Goal: Information Seeking & Learning: Learn about a topic

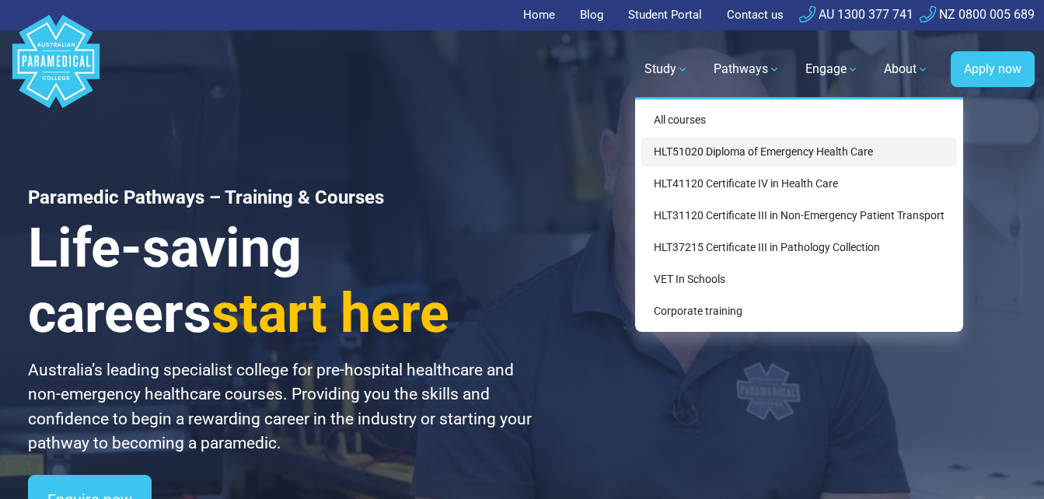
click at [682, 155] on link "HLT51020 Diploma of Emergency Health Care" at bounding box center [799, 152] width 316 height 29
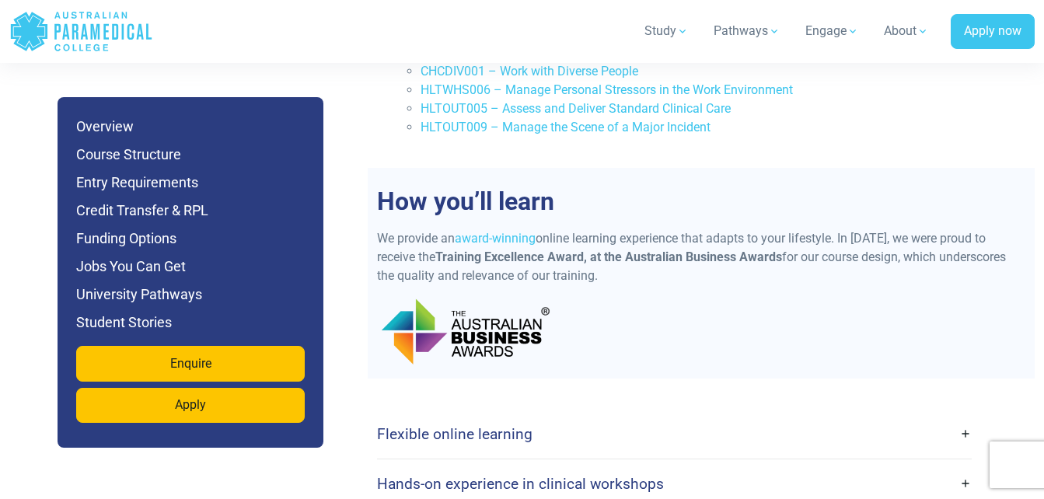
scroll to position [3987, 0]
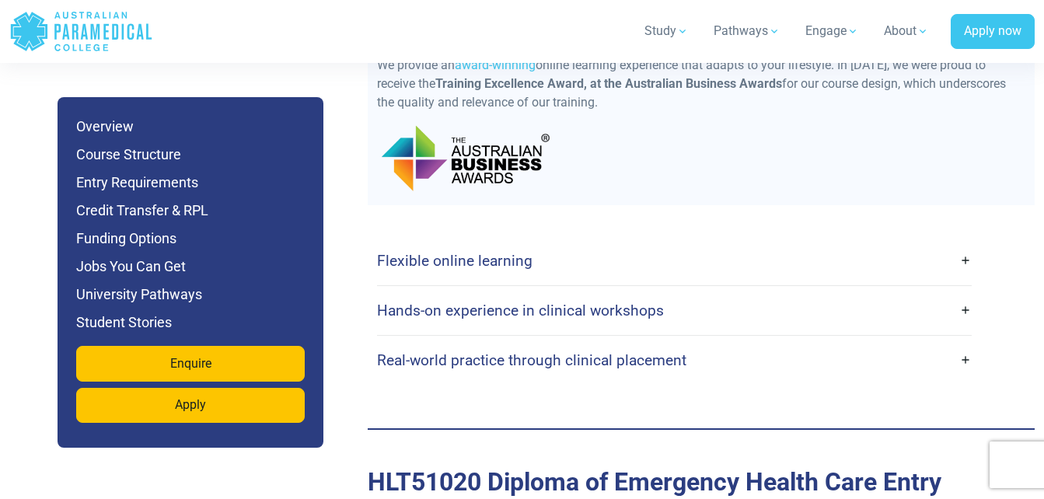
click at [966, 243] on link "Flexible online learning" at bounding box center [674, 261] width 595 height 37
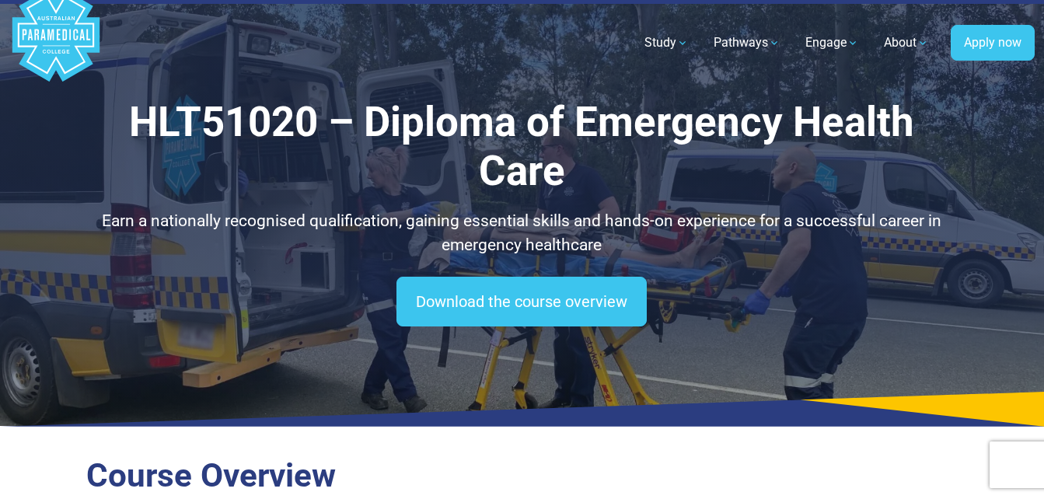
scroll to position [0, 0]
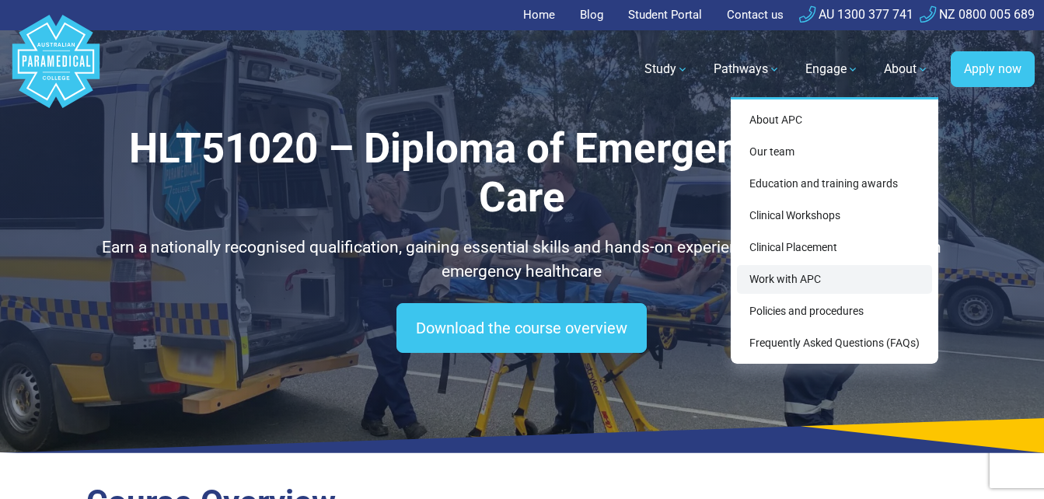
click at [774, 280] on link "Work with APC" at bounding box center [834, 279] width 195 height 29
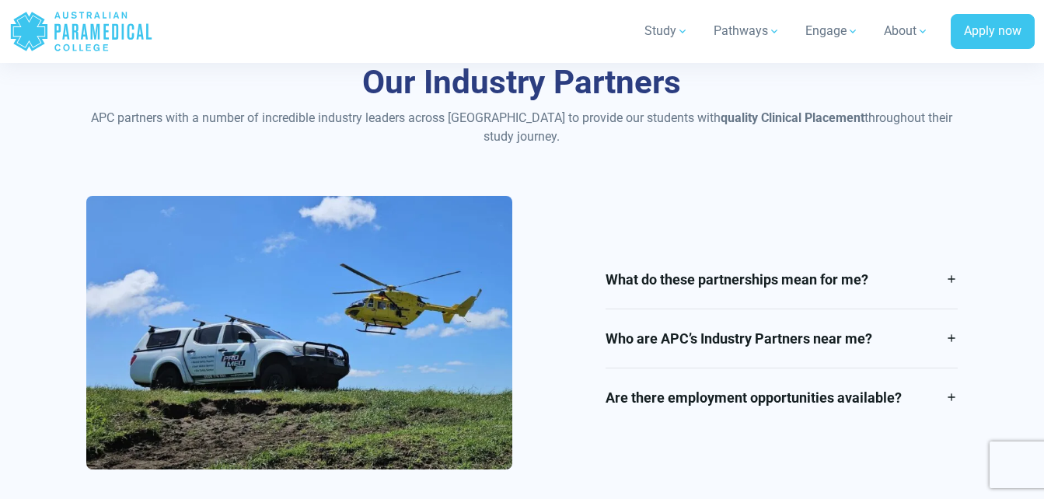
scroll to position [2782, 0]
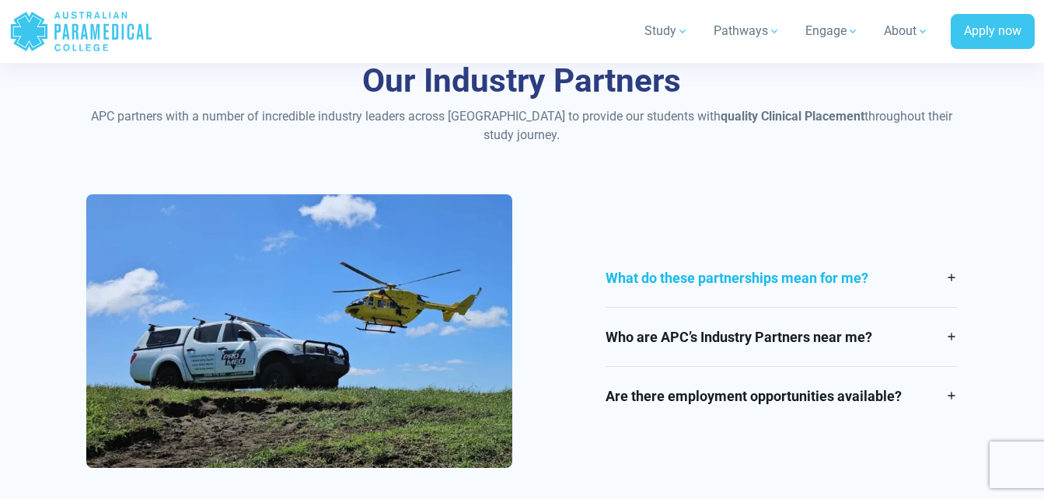
click at [950, 274] on link "What do these partnerships mean for me?" at bounding box center [781, 278] width 352 height 58
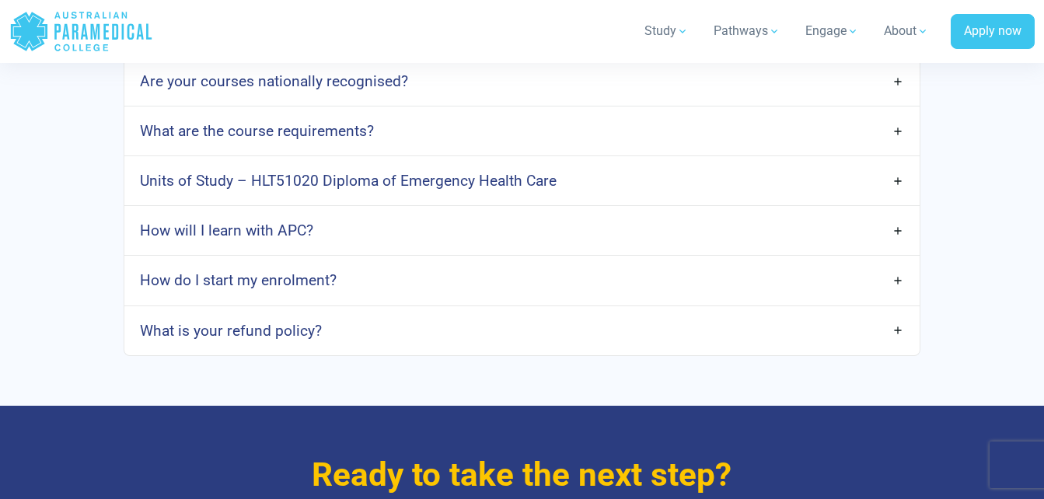
scroll to position [4282, 0]
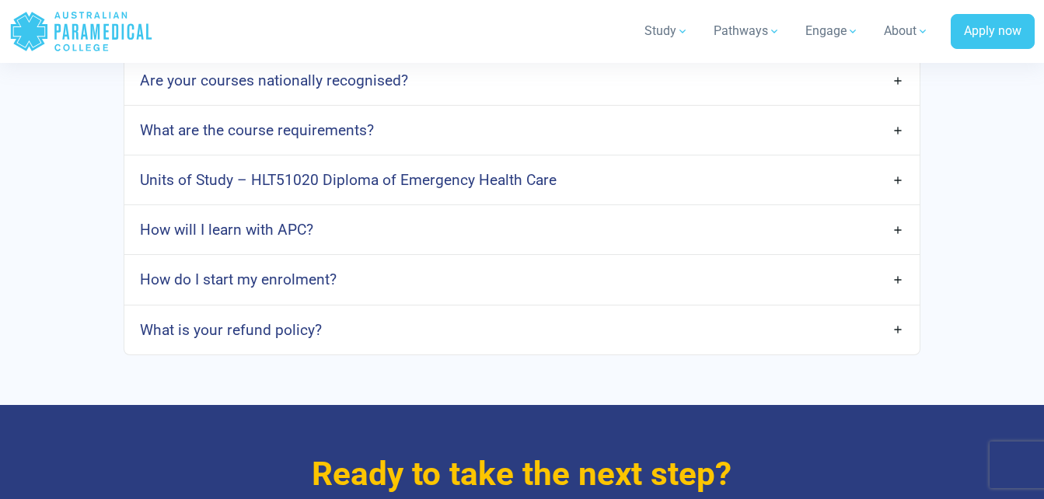
click at [895, 229] on link "How will I learn with APC?" at bounding box center [522, 229] width 796 height 37
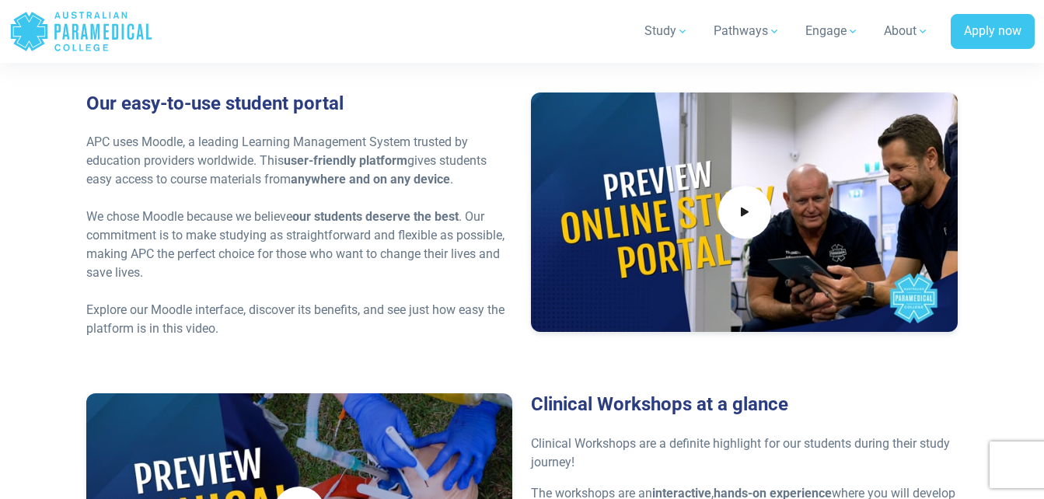
scroll to position [3502, 0]
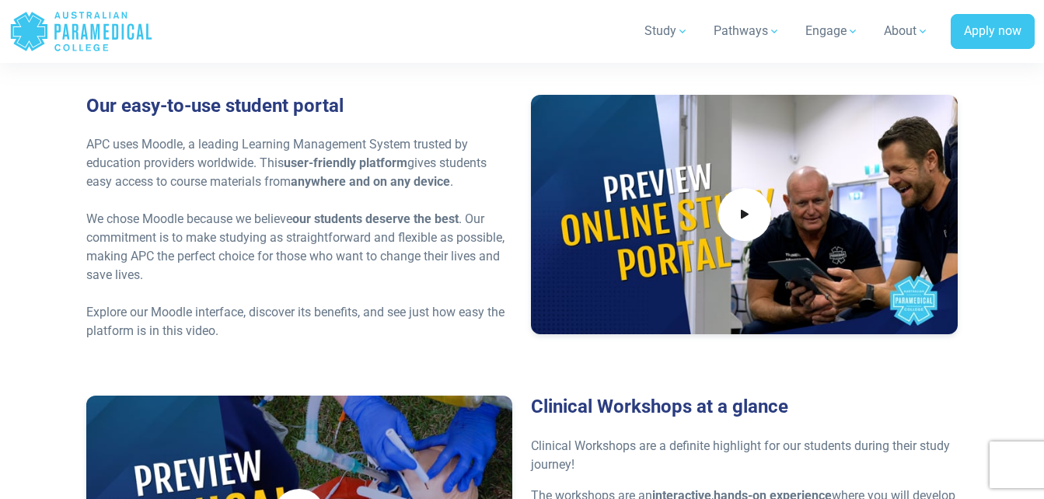
click at [358, 287] on div at bounding box center [299, 293] width 427 height 19
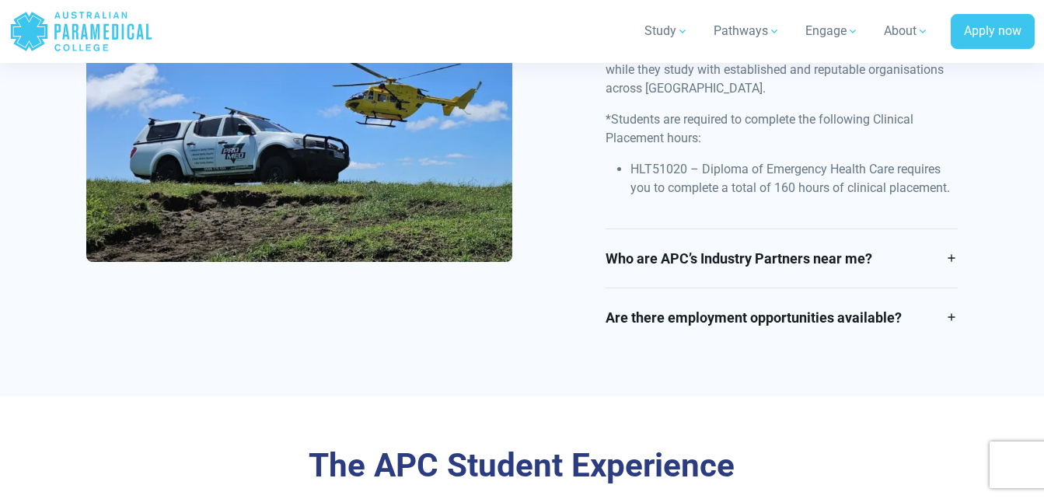
scroll to position [3055, 0]
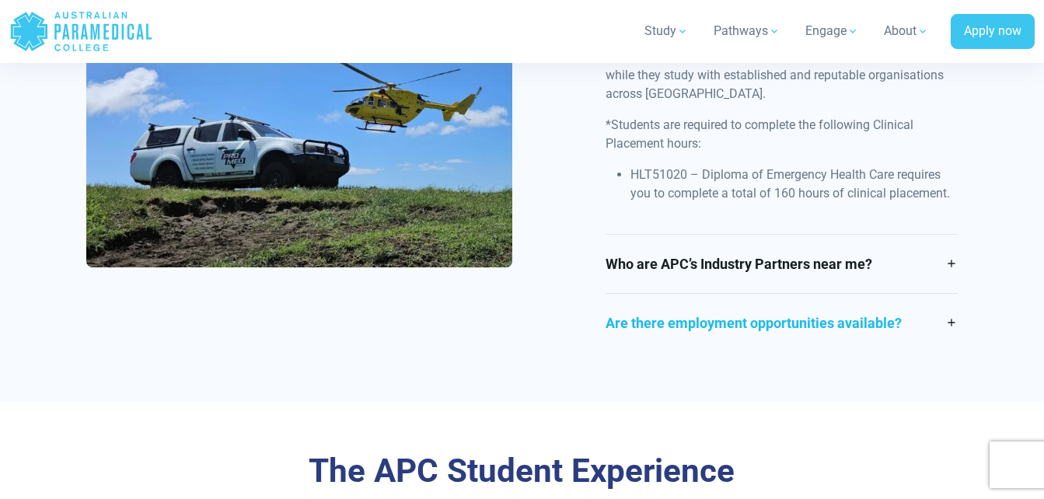
click at [957, 323] on link "Are there employment opportunities available?" at bounding box center [781, 323] width 352 height 58
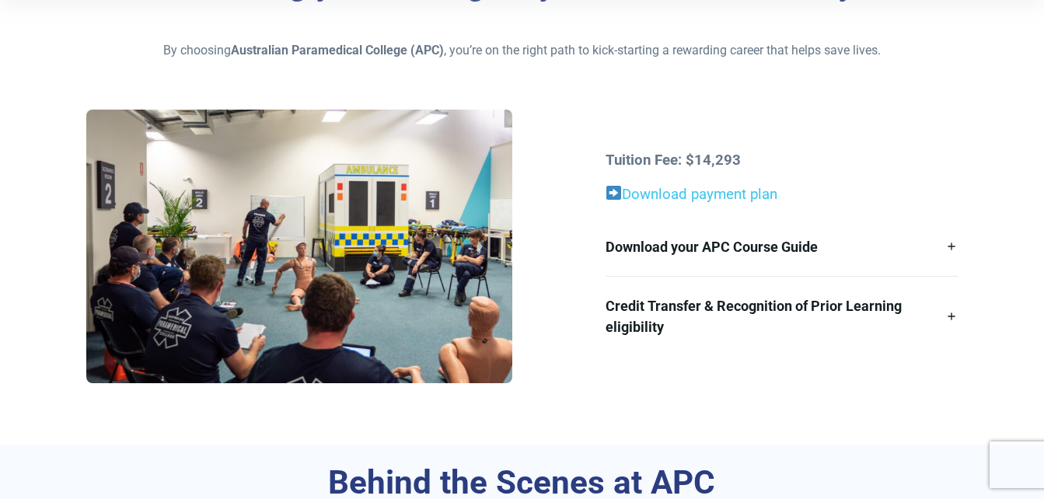
scroll to position [420, 0]
click at [714, 190] on link "Download payment plan" at bounding box center [691, 193] width 172 height 17
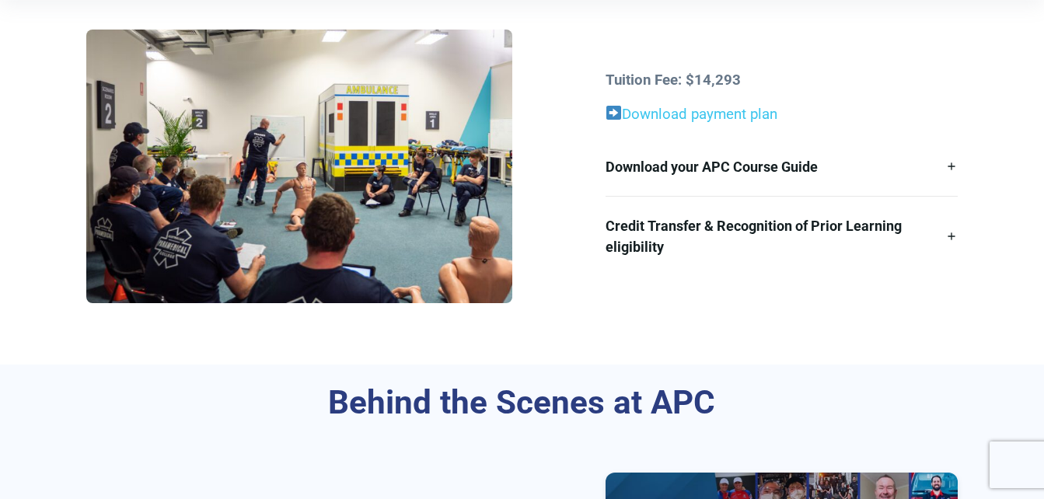
scroll to position [500, 0]
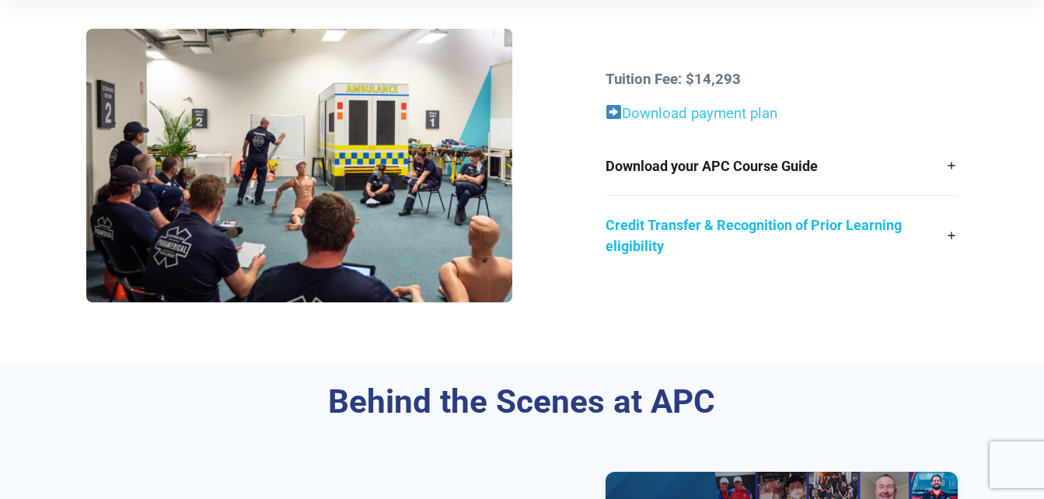
click at [952, 234] on link "Credit Transfer & Recognition of Prior Learning eligibility" at bounding box center [781, 235] width 352 height 79
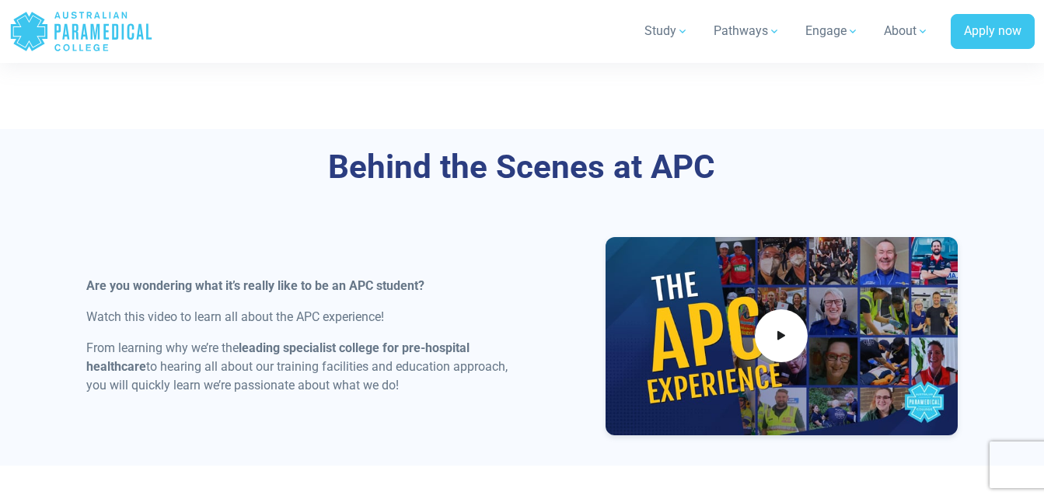
scroll to position [1335, 0]
